Goal: Contribute content

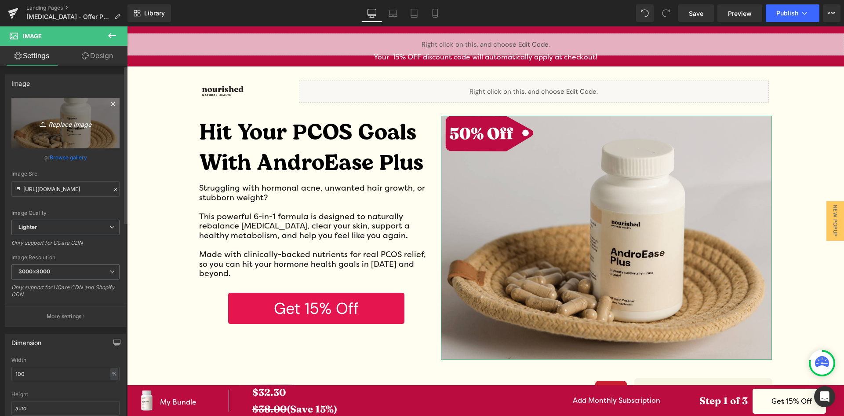
click at [67, 128] on icon "Replace Image" at bounding box center [65, 122] width 70 height 11
type input "C:\fakepath\175670493734015753xnp.png"
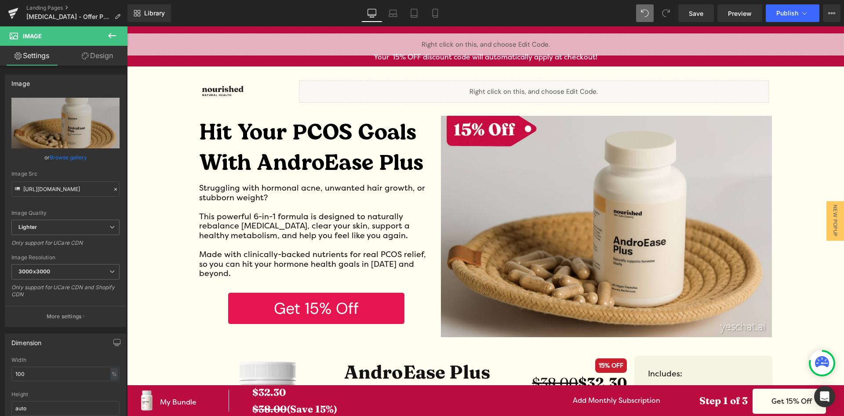
type input "[URL][DOMAIN_NAME]"
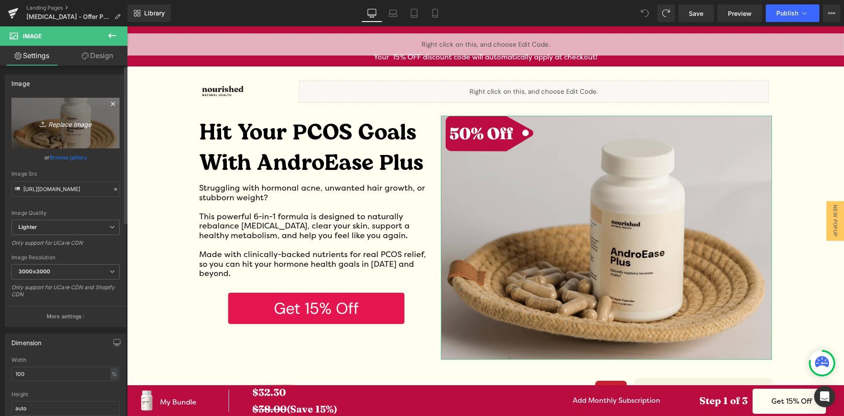
click at [66, 128] on icon "Replace Image" at bounding box center [65, 122] width 70 height 11
type input "C:\fakepath\175670493734015753xnp (1).png"
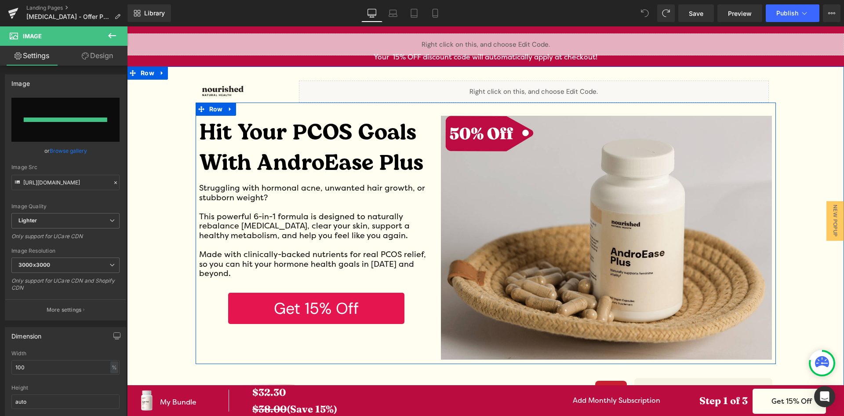
type input "[URL][DOMAIN_NAME]"
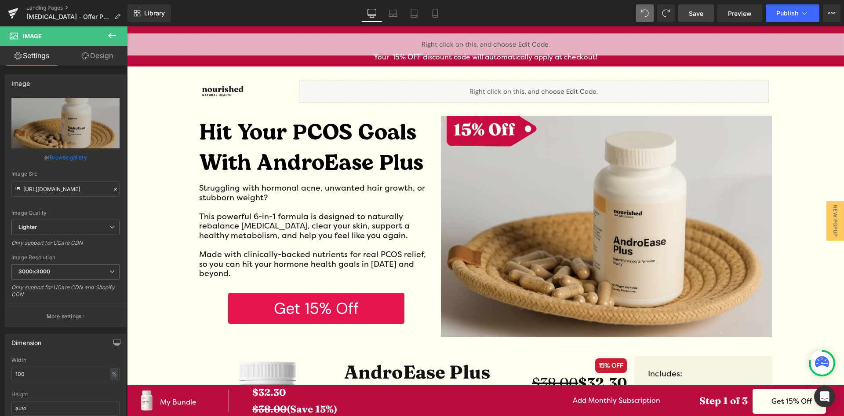
click at [712, 17] on link "Save" at bounding box center [697, 13] width 36 height 18
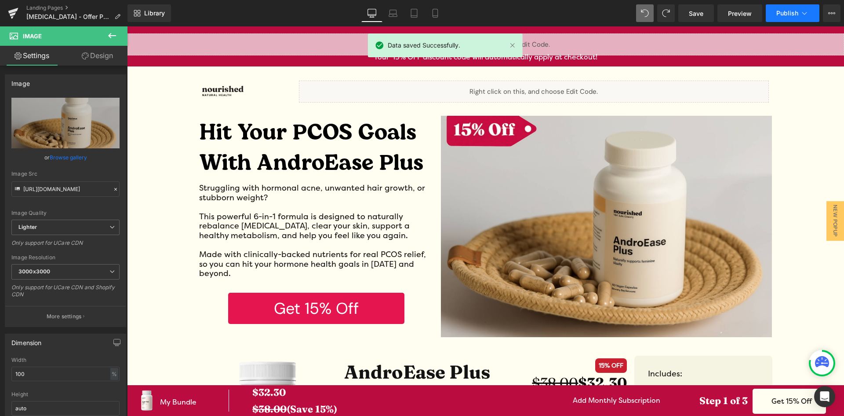
click at [778, 15] on span "Publish" at bounding box center [788, 13] width 22 height 7
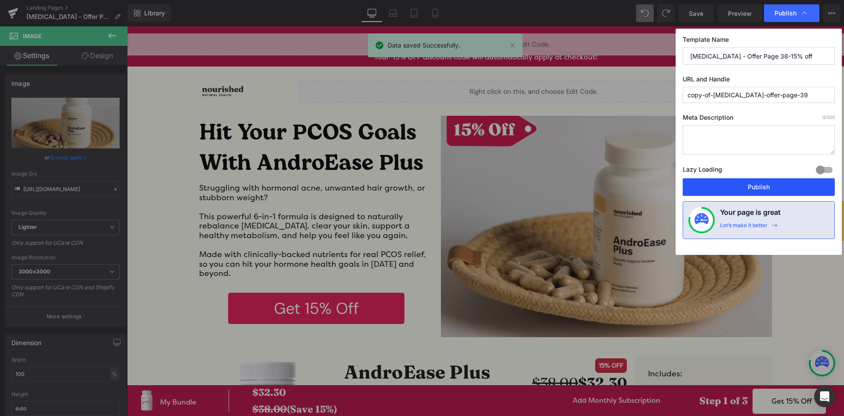
click at [733, 181] on button "Publish" at bounding box center [759, 187] width 152 height 18
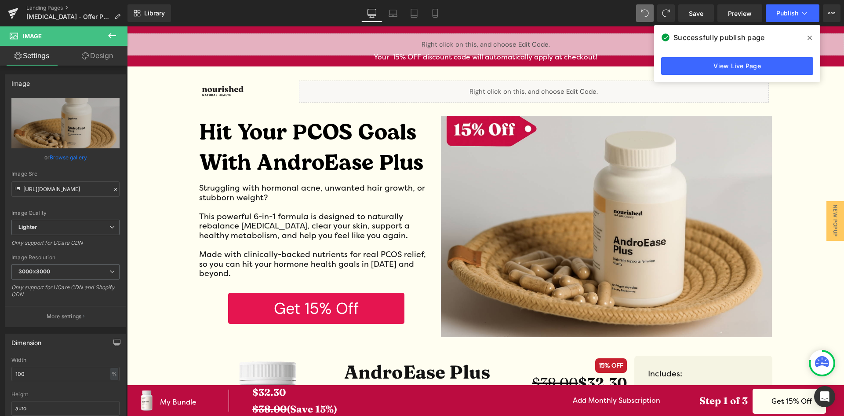
click at [813, 39] on span at bounding box center [810, 38] width 14 height 14
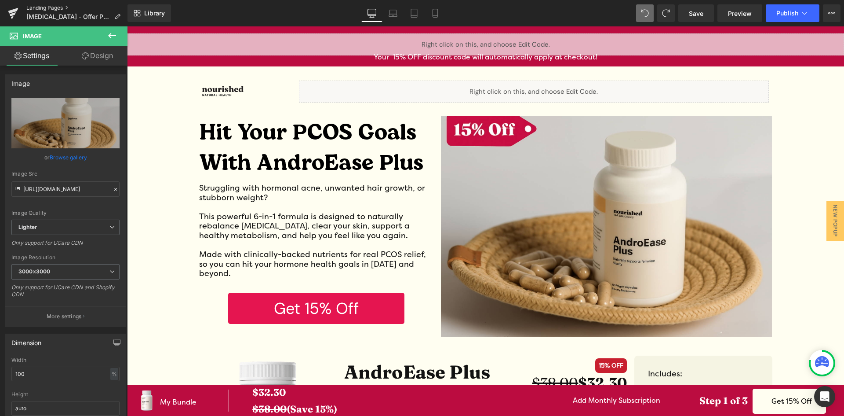
click at [47, 10] on link "Landing Pages" at bounding box center [76, 7] width 101 height 7
